Goal: Find specific page/section: Find specific page/section

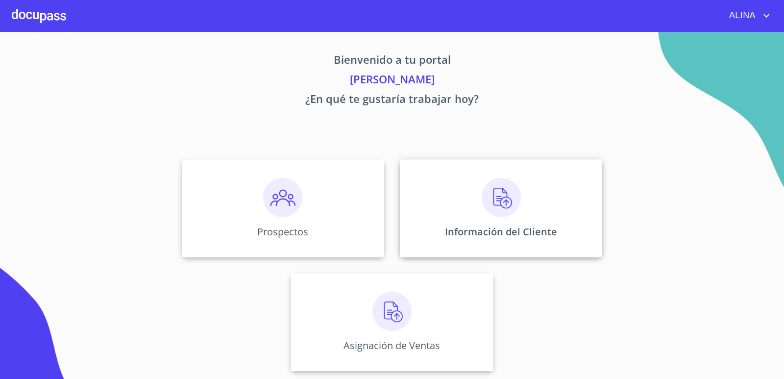
click at [441, 178] on div "Información del Cliente" at bounding box center [501, 208] width 202 height 98
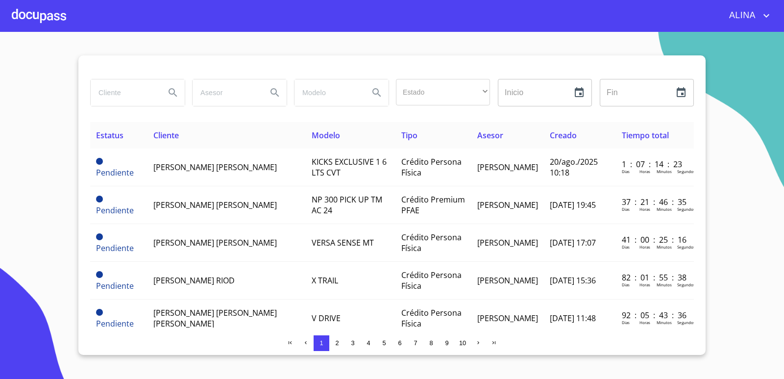
click at [132, 93] on input "search" at bounding box center [124, 92] width 67 height 26
click at [180, 96] on button "Search" at bounding box center [173, 93] width 24 height 24
click at [177, 92] on icon "Search" at bounding box center [173, 93] width 12 height 12
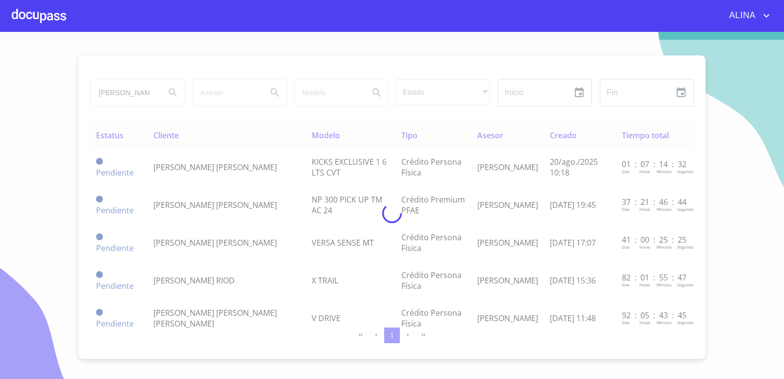
click at [140, 94] on div at bounding box center [392, 213] width 784 height 347
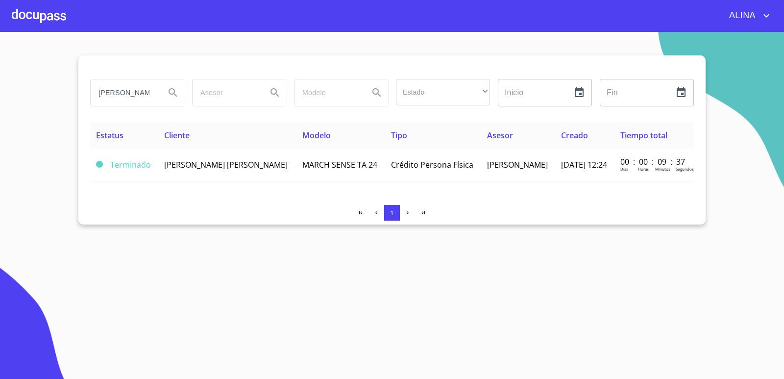
drag, startPoint x: 156, startPoint y: 99, endPoint x: 70, endPoint y: 98, distance: 85.8
click at [70, 98] on section "[PERSON_NAME] Estado ​ ​ Inicio ​ Fin ​ Estatus Cliente Modelo Tipo Asesor Crea…" at bounding box center [392, 205] width 784 height 347
type input "FRANCISCO"
click at [170, 91] on icon "Search" at bounding box center [173, 92] width 8 height 8
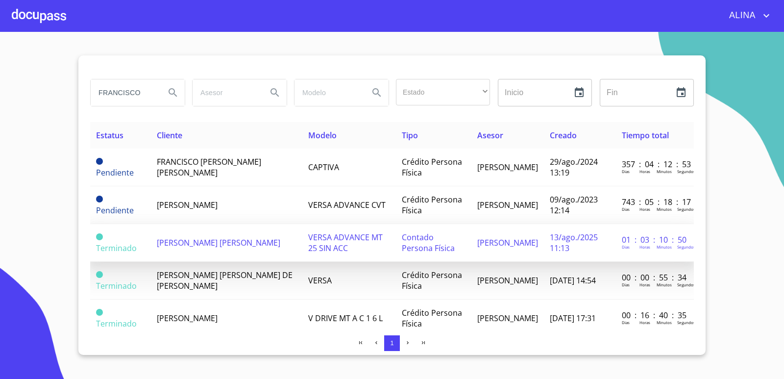
click at [233, 243] on span "[PERSON_NAME] [PERSON_NAME]" at bounding box center [219, 242] width 124 height 11
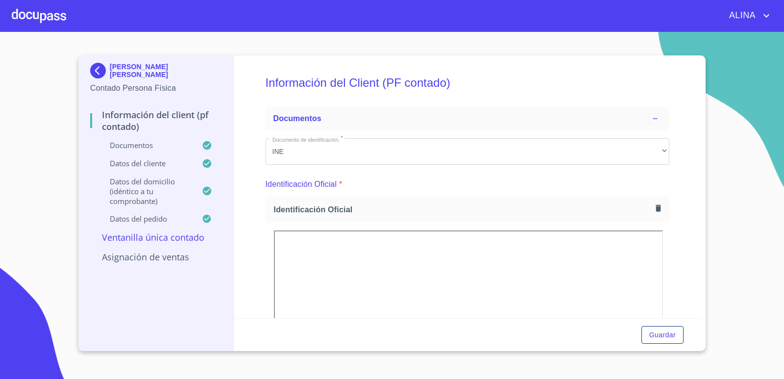
scroll to position [147, 0]
